Goal: Check status: Check status

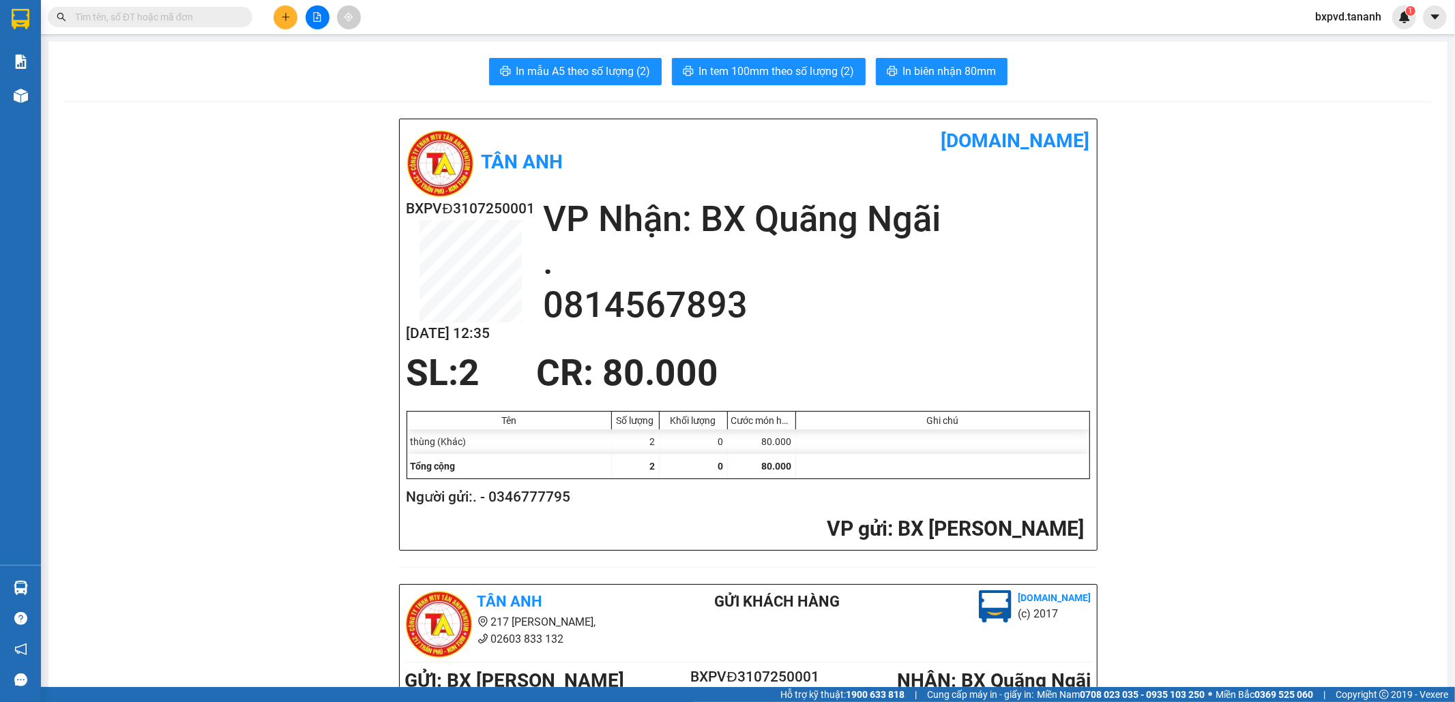
click at [225, 16] on input "text" at bounding box center [155, 17] width 161 height 15
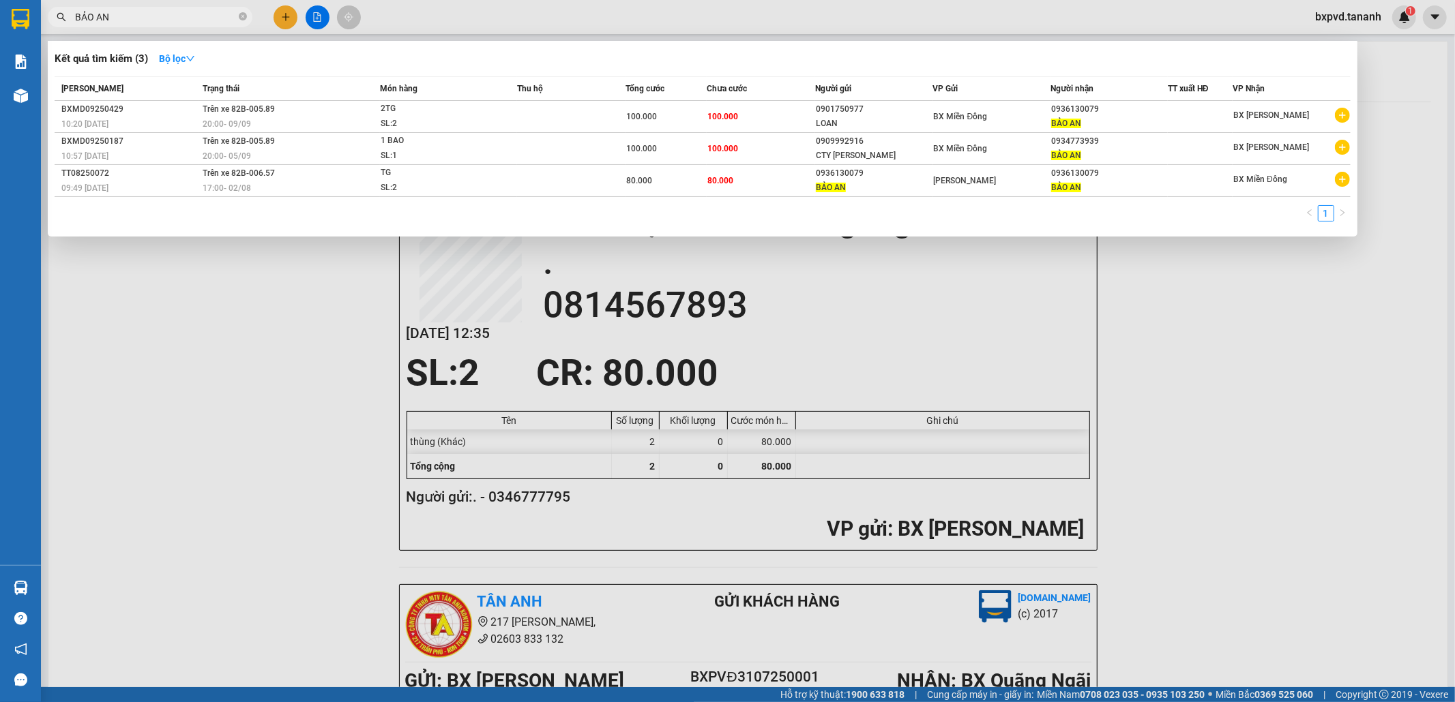
click at [165, 20] on input "BẢO AN" at bounding box center [155, 17] width 161 height 15
type input "B"
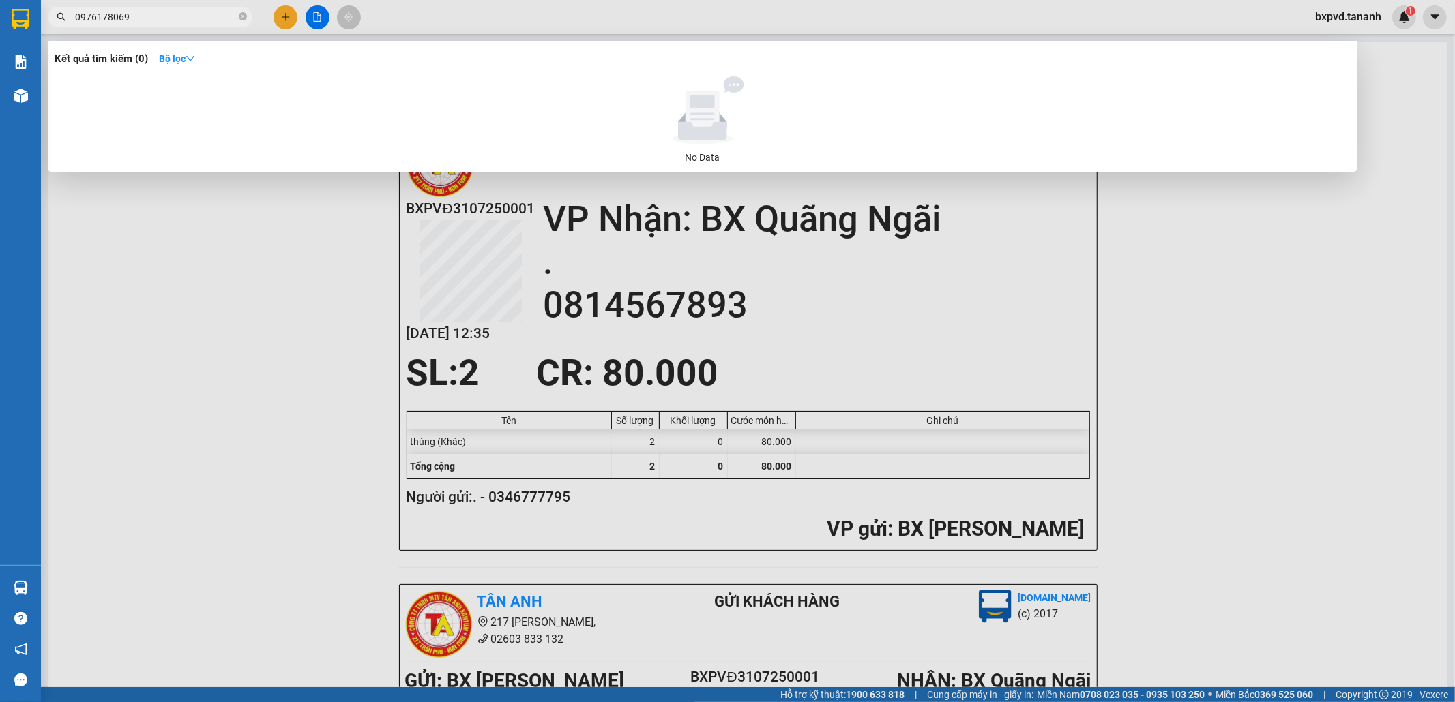
click at [194, 16] on input "0976178069" at bounding box center [155, 17] width 161 height 15
type input "0"
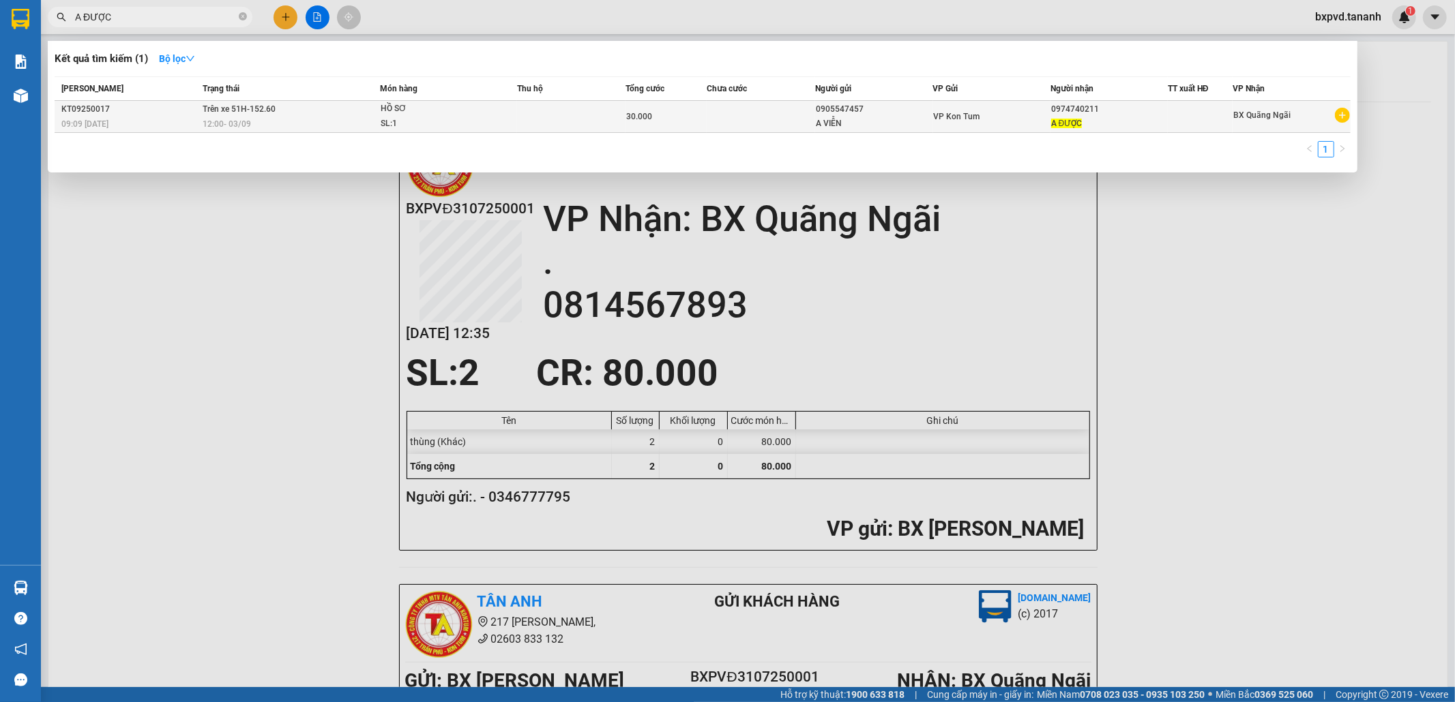
type input "A ĐƯỢC"
click at [493, 125] on span "HỒ SƠ SL: 1" at bounding box center [449, 116] width 136 height 29
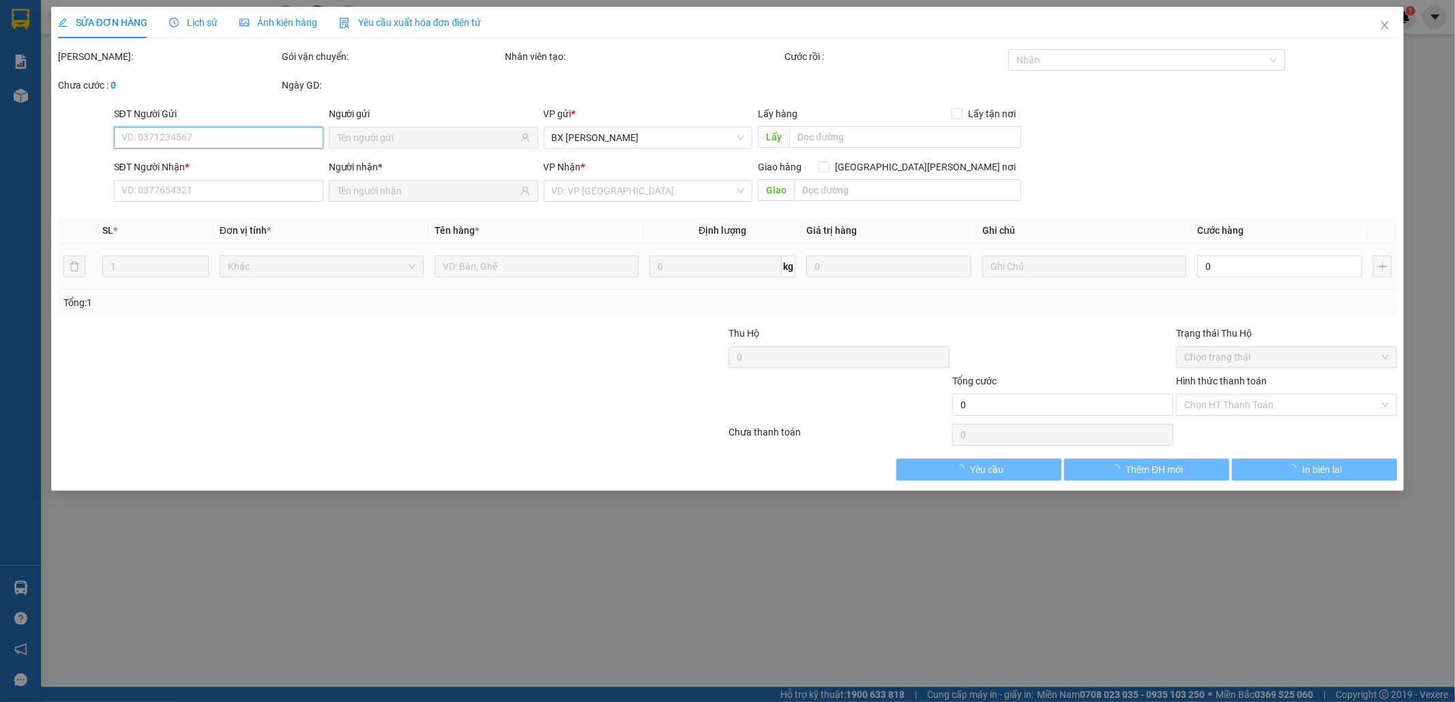
type input "0905547457"
type input "A VIỄN"
type input "0974740211"
type input "A ĐƯỢC"
type input "30.000"
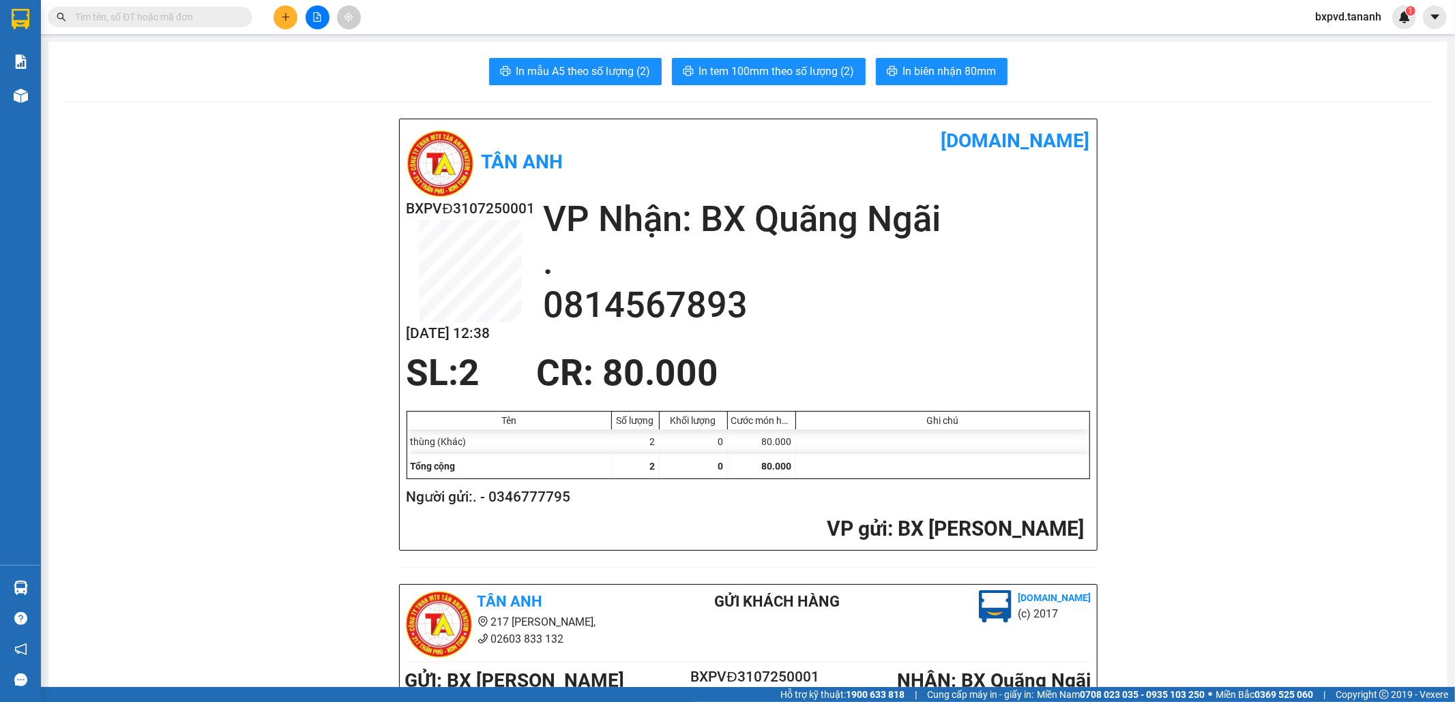
click at [216, 18] on input "text" at bounding box center [155, 17] width 161 height 15
type input "S"
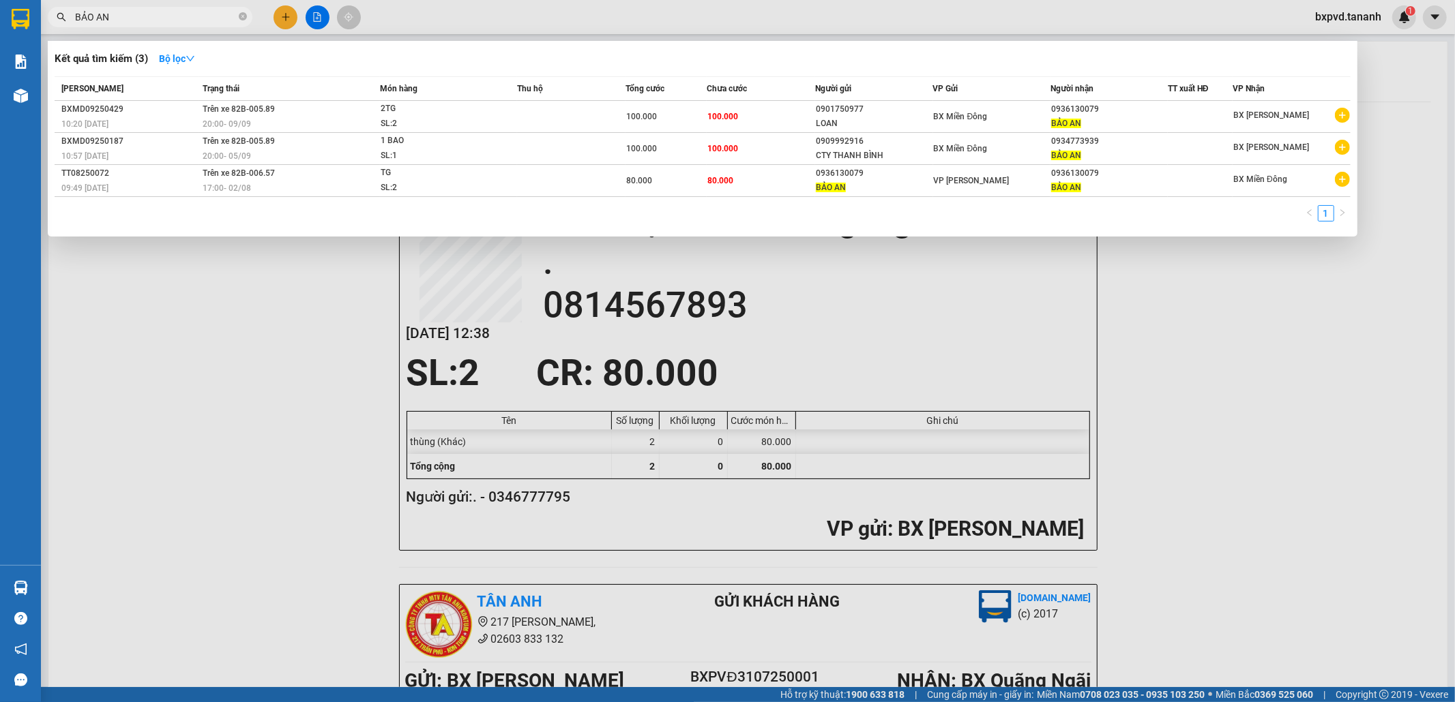
type input "BẢO AN"
click at [405, 12] on div at bounding box center [727, 351] width 1455 height 702
click at [187, 17] on input "BẢO AN" at bounding box center [155, 17] width 161 height 15
click at [195, 53] on strong "Bộ lọc" at bounding box center [177, 58] width 36 height 11
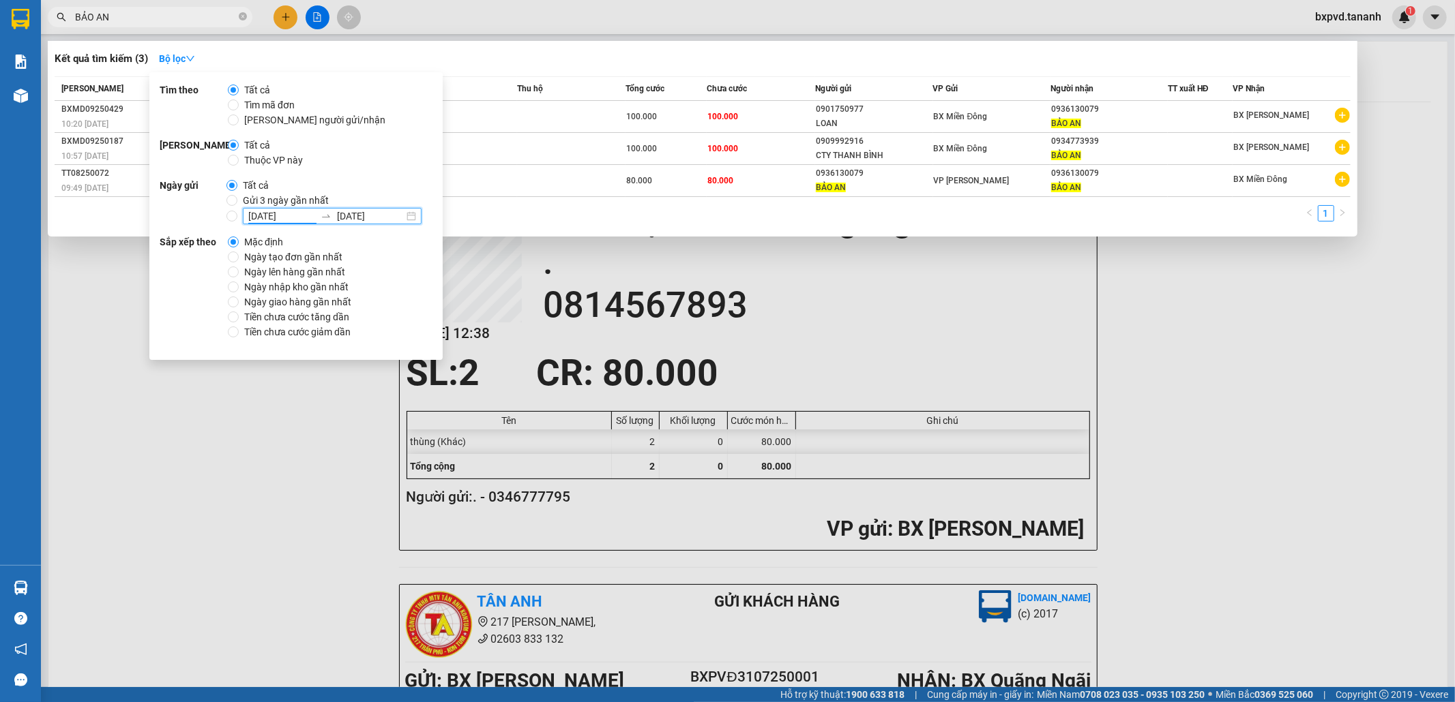
click at [287, 217] on input "[DATE]" at bounding box center [281, 216] width 67 height 15
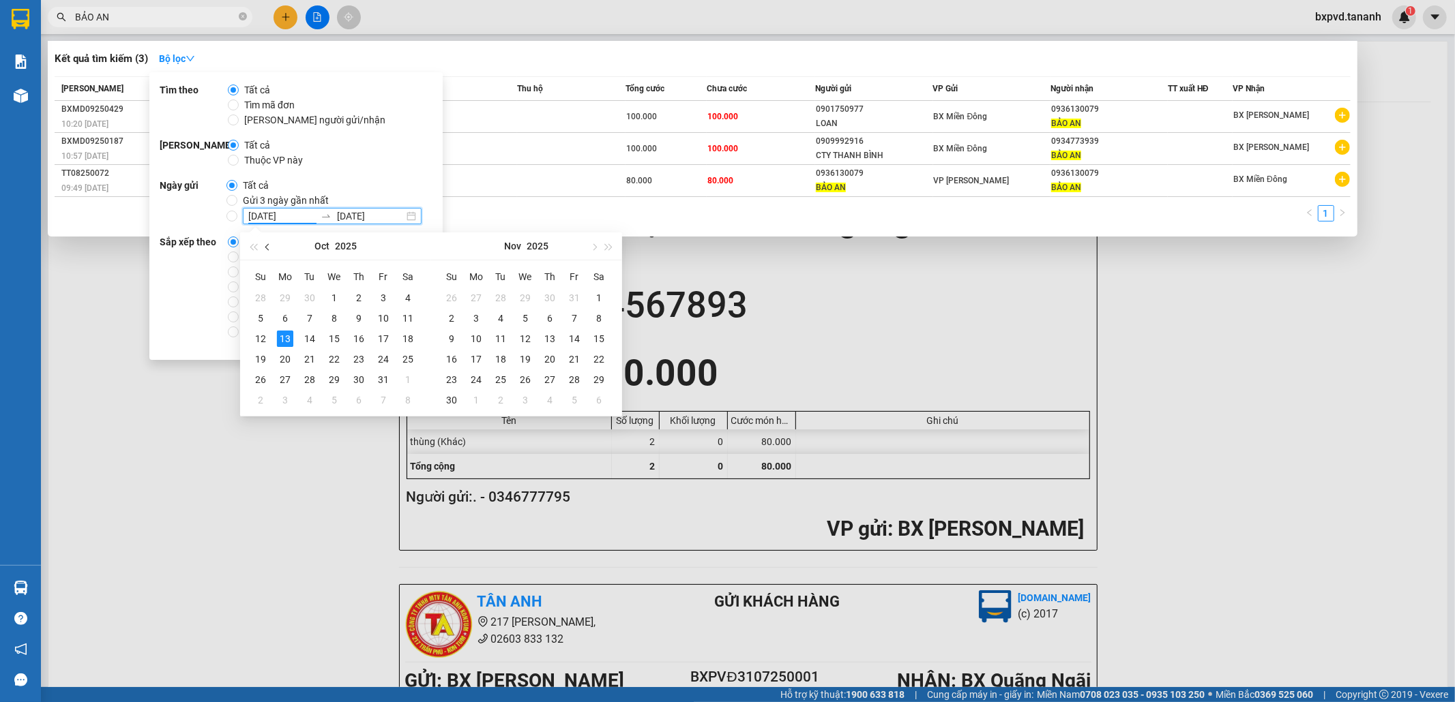
click at [270, 250] on button "button" at bounding box center [268, 246] width 15 height 27
type input "[DATE]"
drag, startPoint x: 284, startPoint y: 298, endPoint x: 290, endPoint y: 286, distance: 12.8
click at [284, 297] on div "1" at bounding box center [285, 298] width 16 height 16
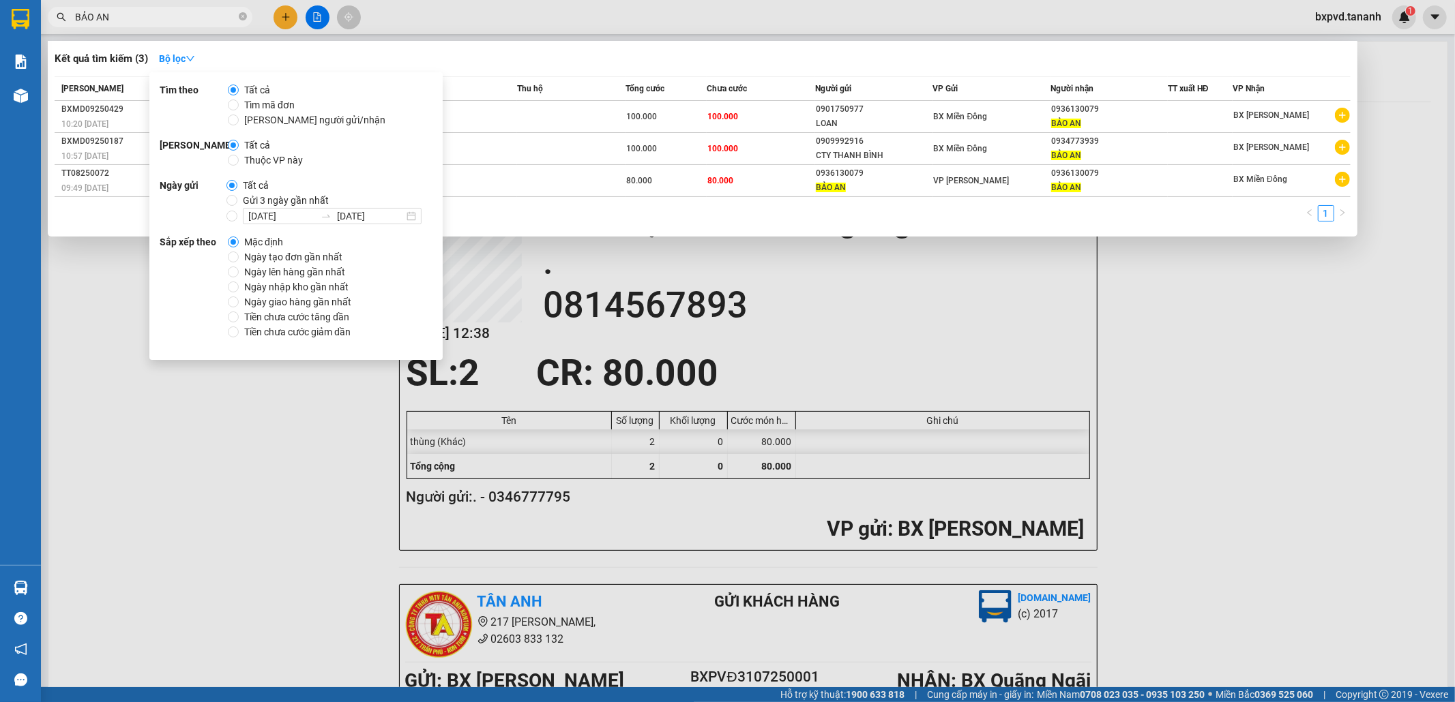
click at [374, 178] on div "Tất cả Gửi 3 ngày gần nhất [DATE] [DATE]" at bounding box center [329, 201] width 206 height 46
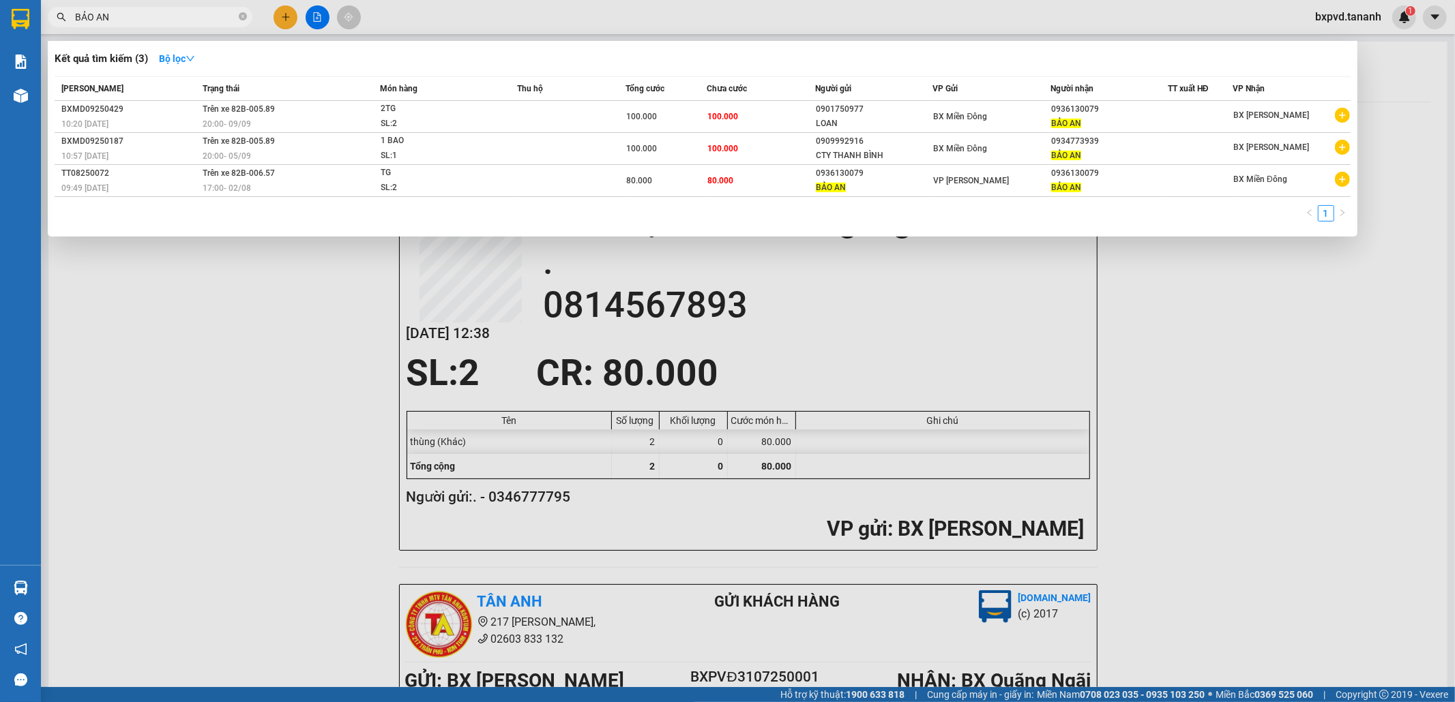
click at [492, 275] on div at bounding box center [727, 351] width 1455 height 702
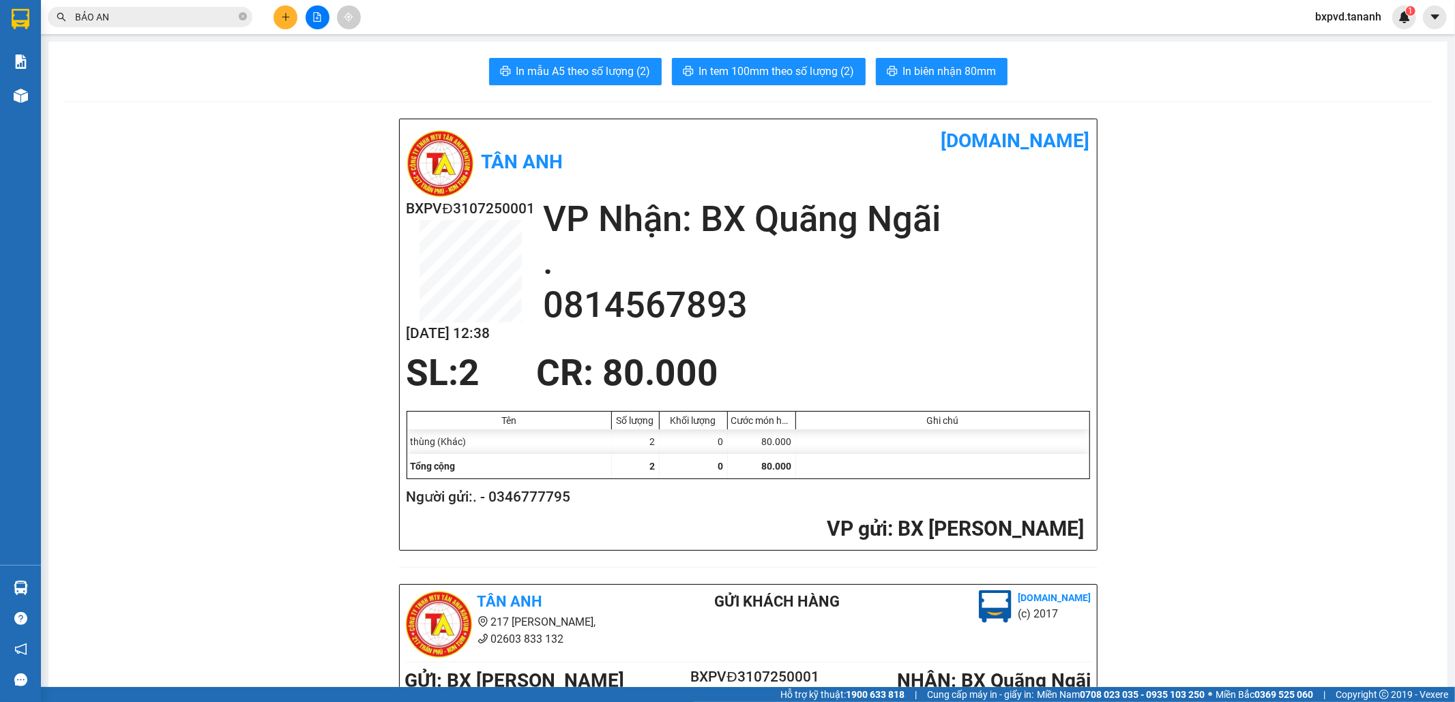
click at [138, 14] on input "BẢO AN" at bounding box center [155, 17] width 161 height 15
